Goal: Task Accomplishment & Management: Complete application form

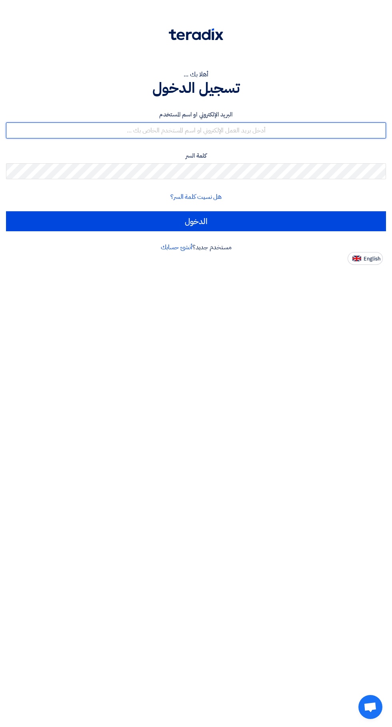
click at [283, 131] on input "text" at bounding box center [196, 131] width 380 height 16
type input "[EMAIL_ADDRESS][DOMAIN_NAME]"
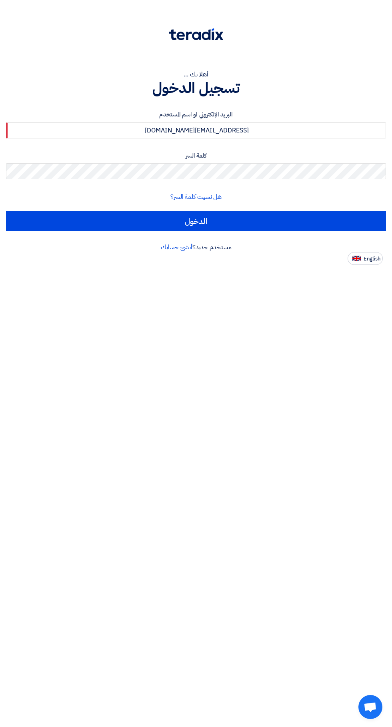
click at [6, 211] on input "الدخول" at bounding box center [196, 221] width 380 height 20
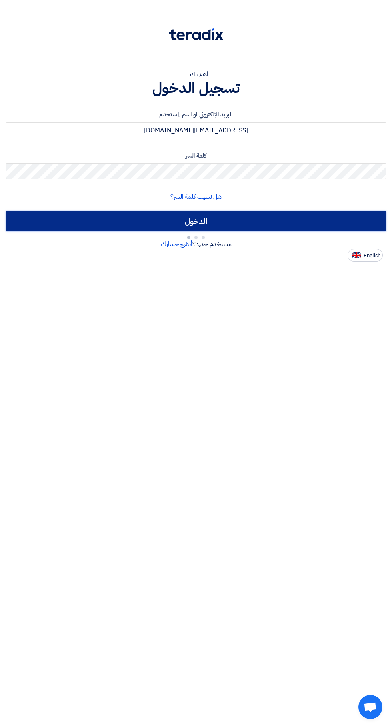
click at [292, 218] on input "الدخول" at bounding box center [196, 221] width 380 height 20
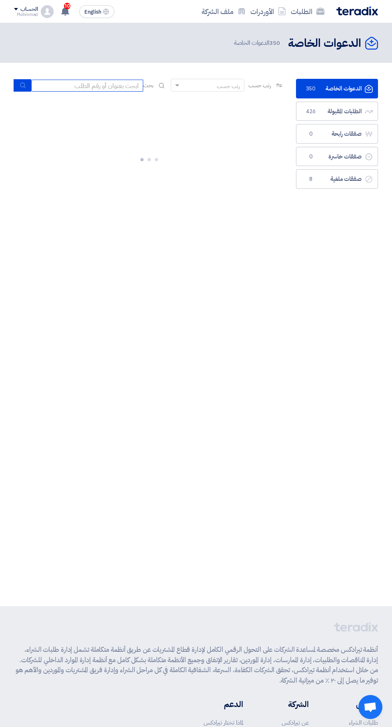
click at [101, 88] on input at bounding box center [87, 86] width 112 height 12
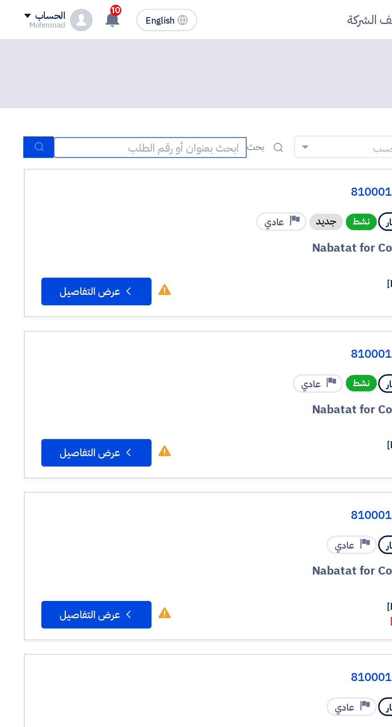
scroll to position [0, -1]
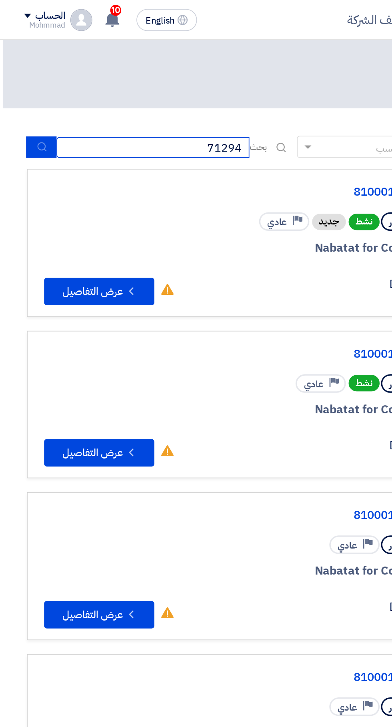
type input "71294"
click at [24, 85] on icon "submit" at bounding box center [24, 85] width 6 height 6
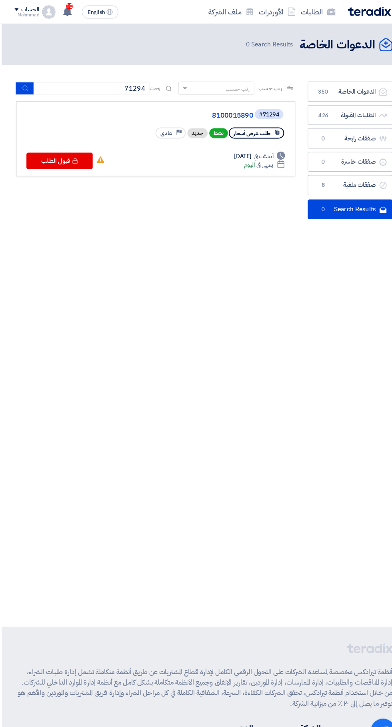
click at [228, 110] on link "8100015890" at bounding box center [165, 111] width 160 height 7
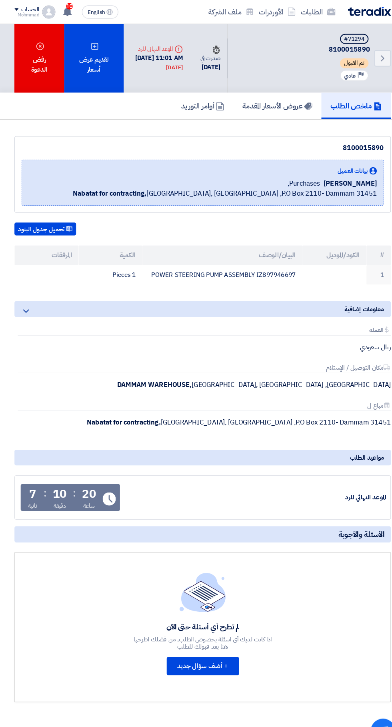
scroll to position [0, 0]
click at [91, 54] on div "تقديم عرض أسعار" at bounding box center [91, 56] width 58 height 66
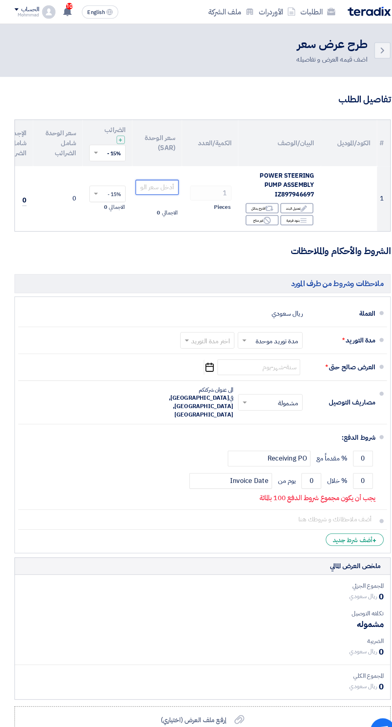
click at [154, 182] on input "number" at bounding box center [152, 181] width 42 height 14
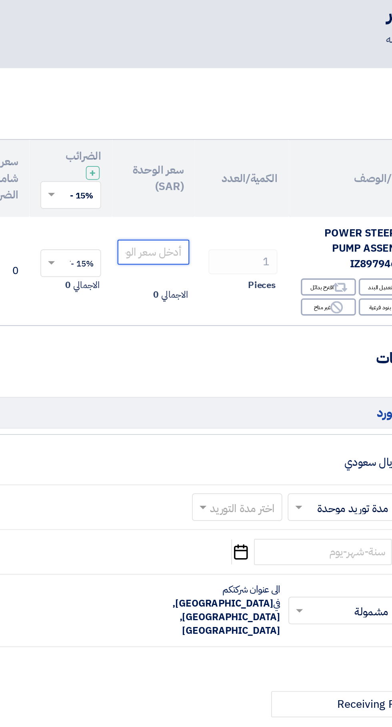
click at [159, 185] on input "number" at bounding box center [152, 181] width 42 height 14
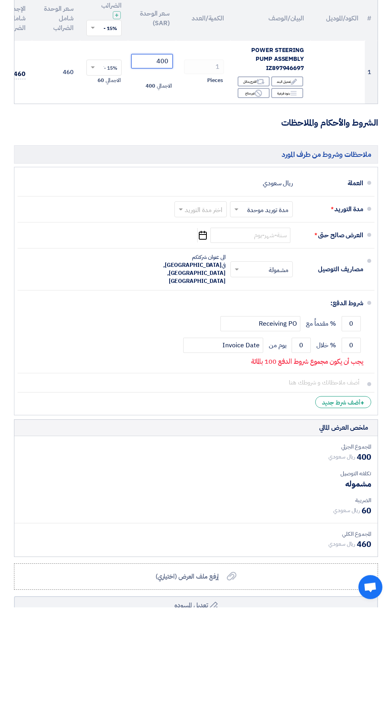
click at [201, 328] on input "text" at bounding box center [199, 330] width 48 height 12
type input "400"
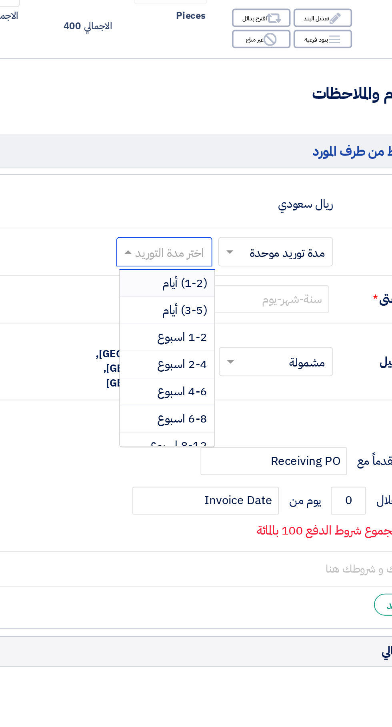
click at [210, 348] on span "(1-2) أيام" at bounding box center [212, 347] width 24 height 10
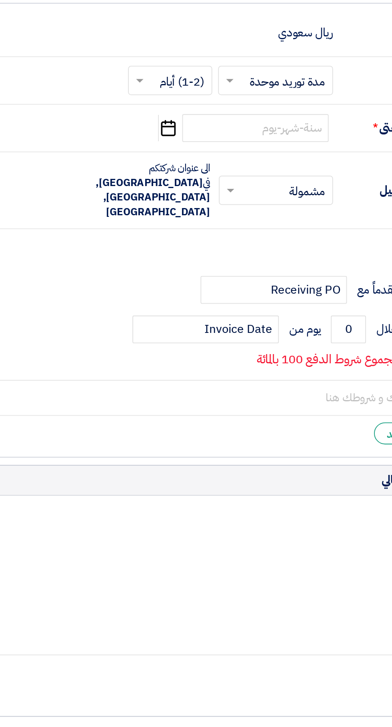
click at [200, 357] on icon "Pick a date" at bounding box center [202, 355] width 11 height 14
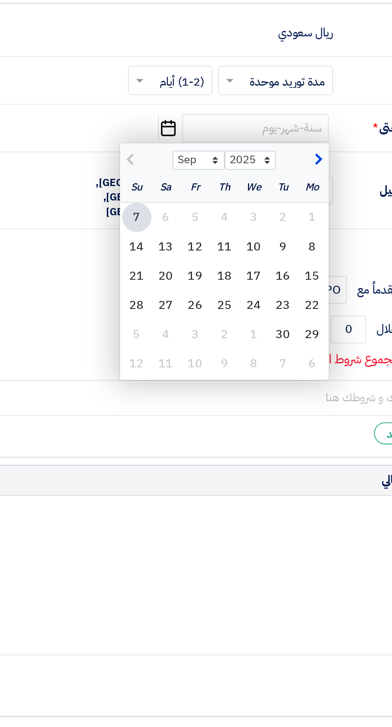
click at [184, 416] on div "14" at bounding box center [186, 420] width 16 height 16
type input "[DATE]"
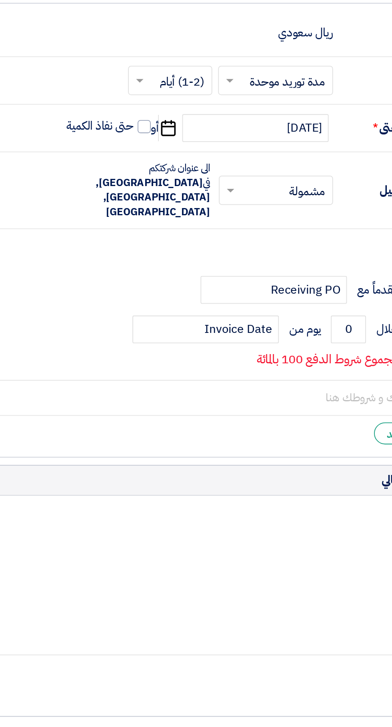
click at [192, 355] on span at bounding box center [189, 354] width 7 height 7
click at [184, 355] on input "حتى نفاذ الكمية" at bounding box center [165, 357] width 38 height 15
checkbox input "true"
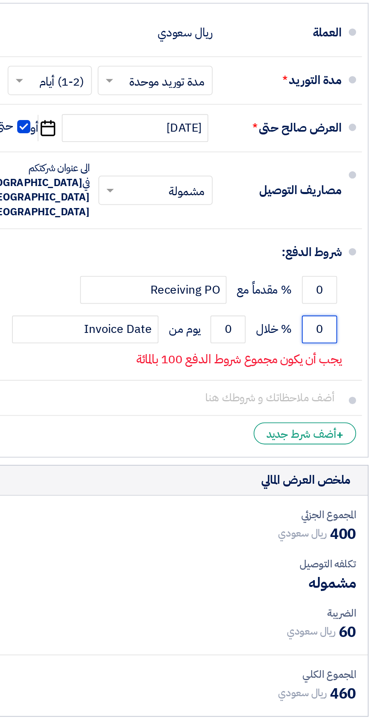
click at [346, 458] on input "0" at bounding box center [351, 465] width 19 height 15
type input "100"
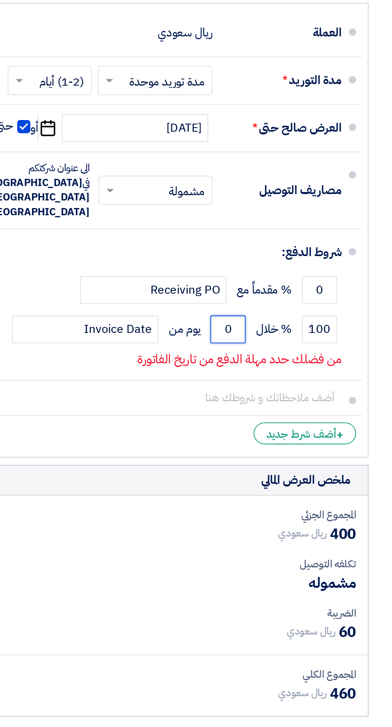
click at [299, 458] on input "0" at bounding box center [301, 465] width 19 height 15
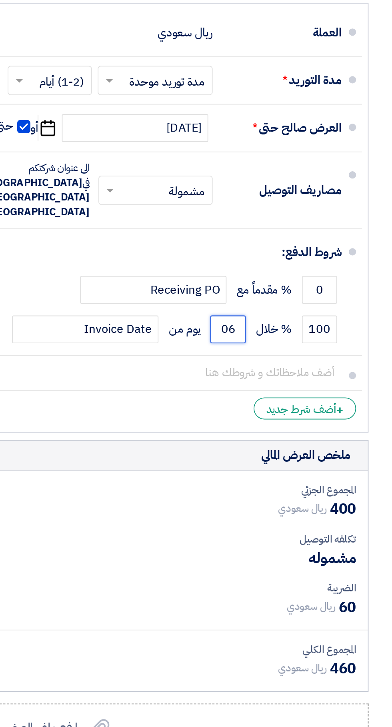
type input "0"
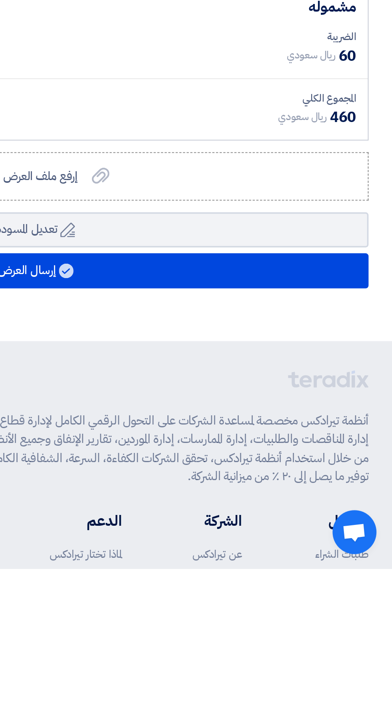
type input "60"
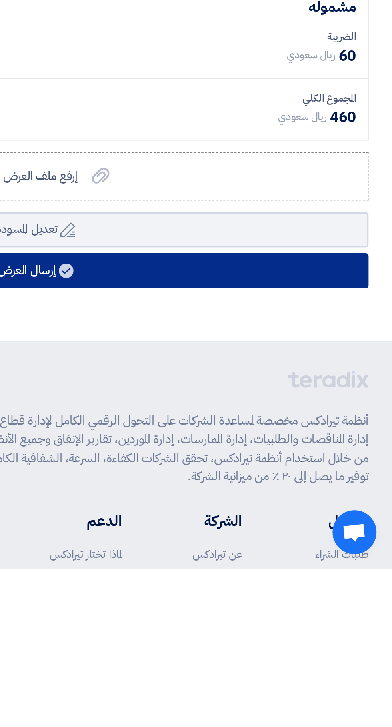
click at [309, 555] on button "إرسال العرض" at bounding box center [196, 564] width 364 height 19
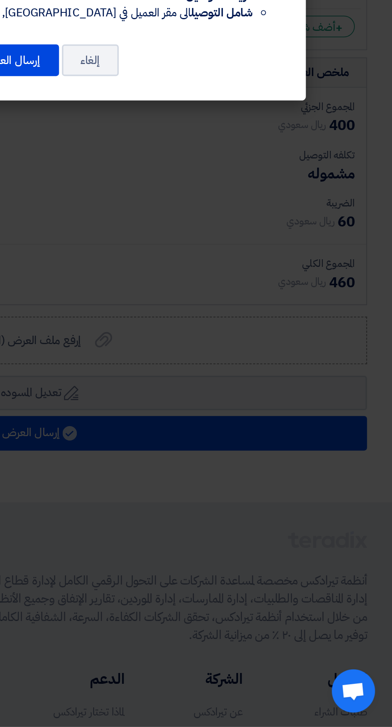
scroll to position [171, 0]
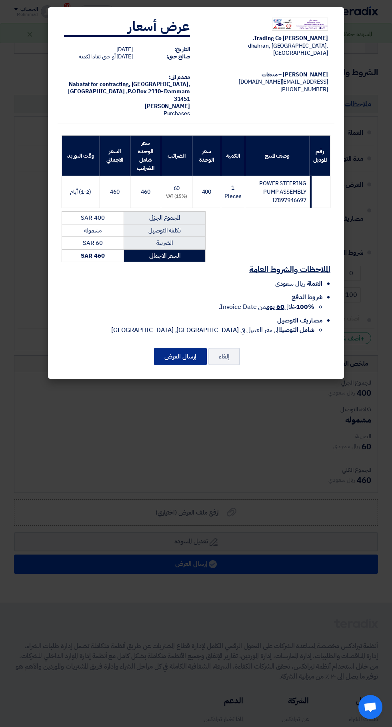
click at [174, 358] on button "إرسال العرض" at bounding box center [180, 357] width 53 height 18
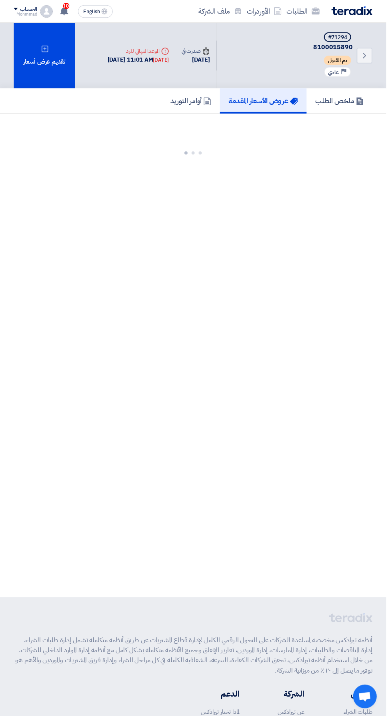
scroll to position [0, 0]
